Goal: Task Accomplishment & Management: Use online tool/utility

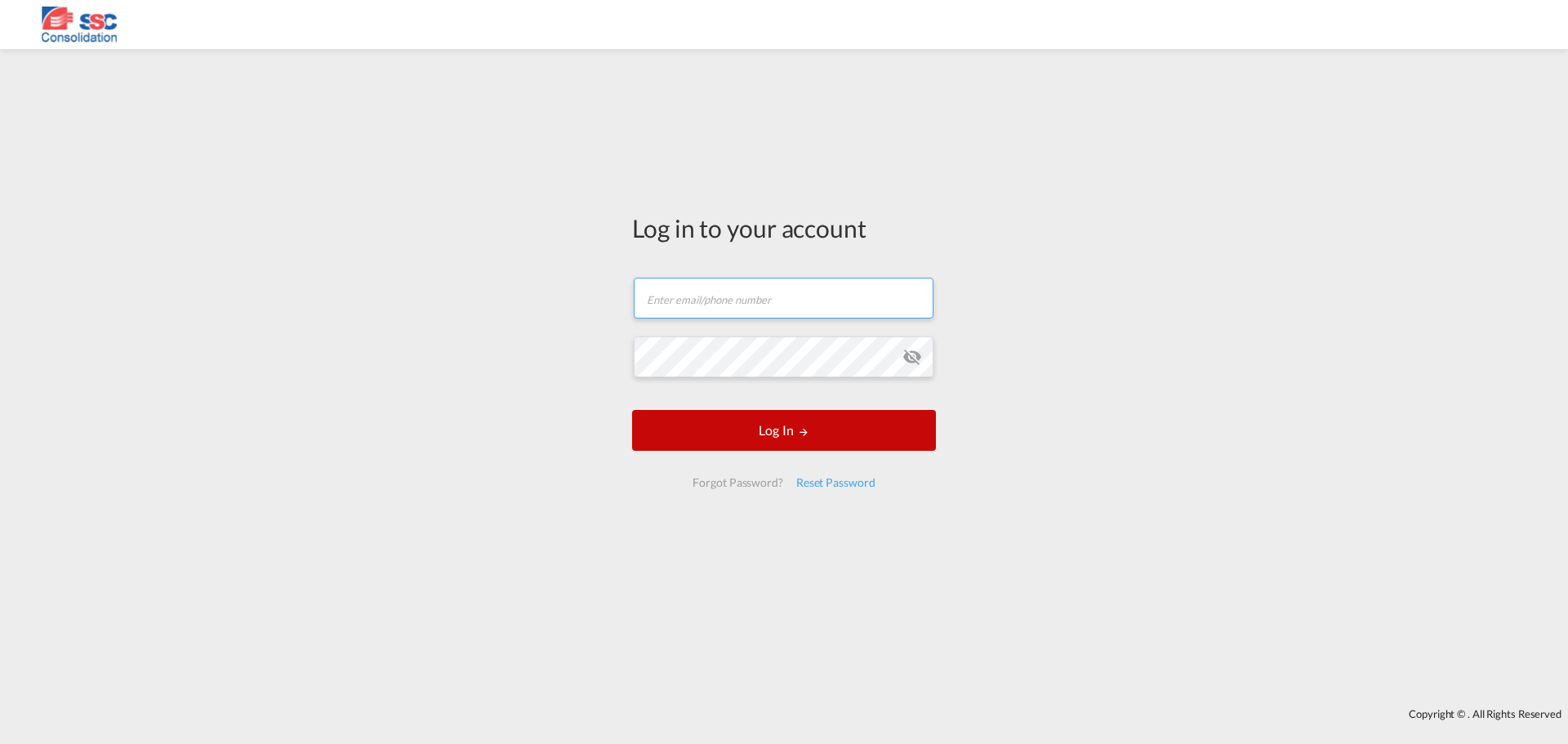
type input "[EMAIL_ADDRESS][DOMAIN_NAME]"
click at [760, 430] on button "Log In" at bounding box center [783, 430] width 304 height 41
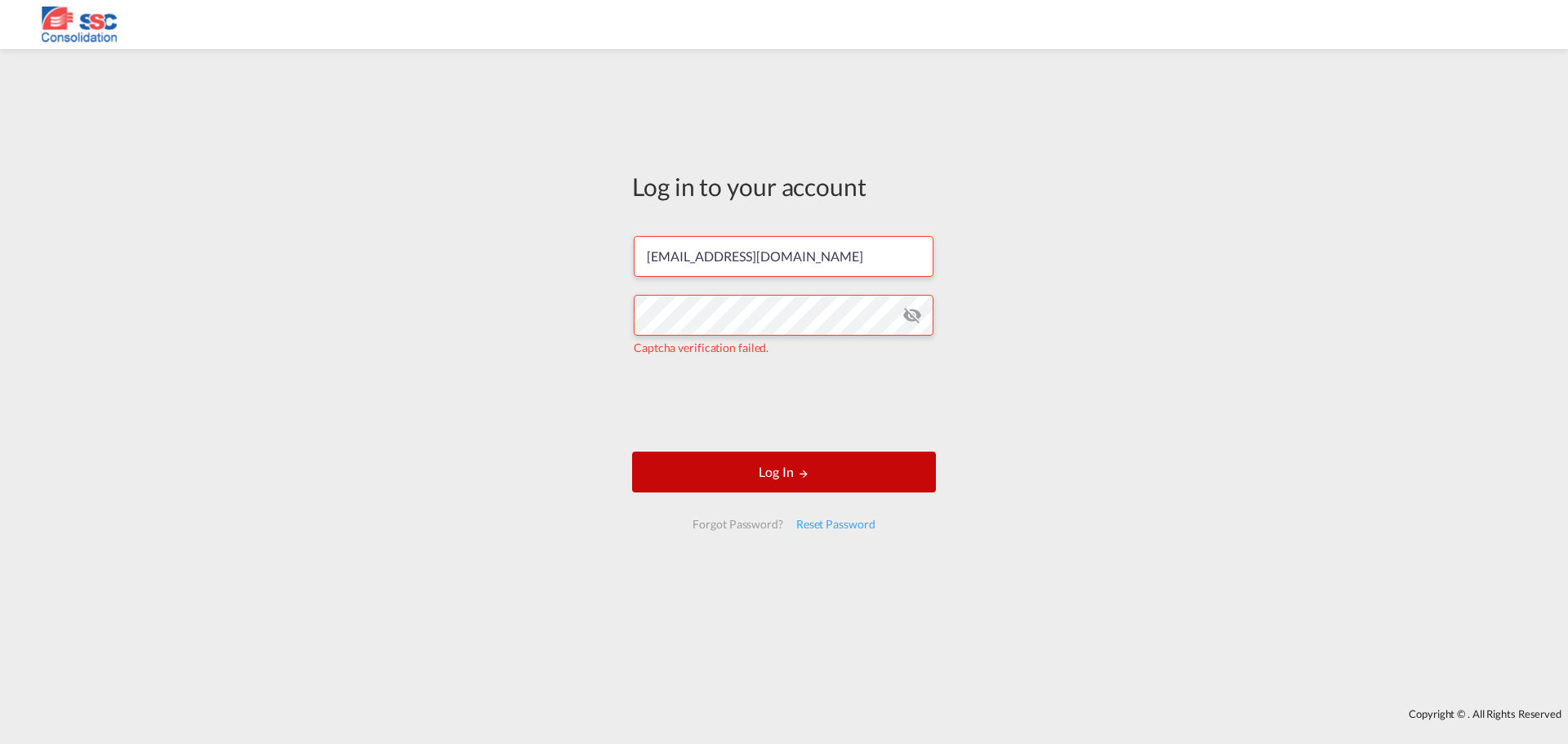
click at [799, 466] on button "Log In" at bounding box center [783, 472] width 304 height 41
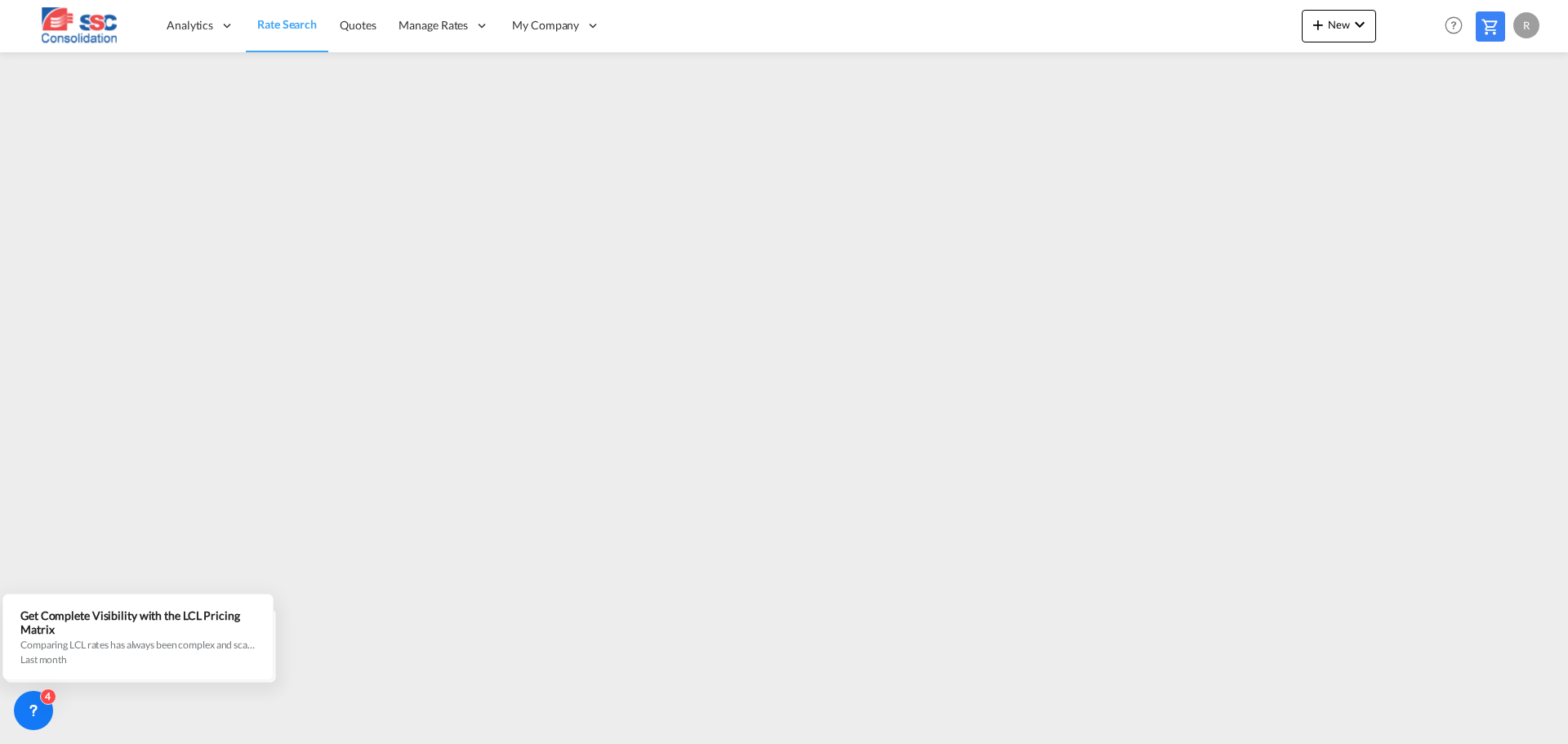
click at [292, 18] on span "Rate Search" at bounding box center [286, 24] width 60 height 14
